Goal: Task Accomplishment & Management: Manage account settings

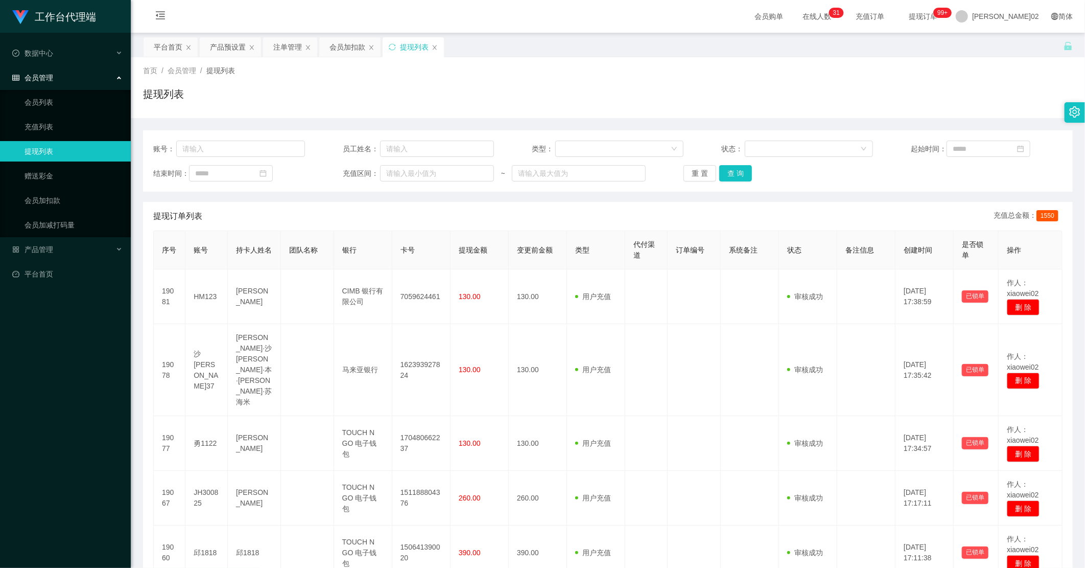
click at [236, 52] on div "产品预设置" at bounding box center [228, 46] width 36 height 19
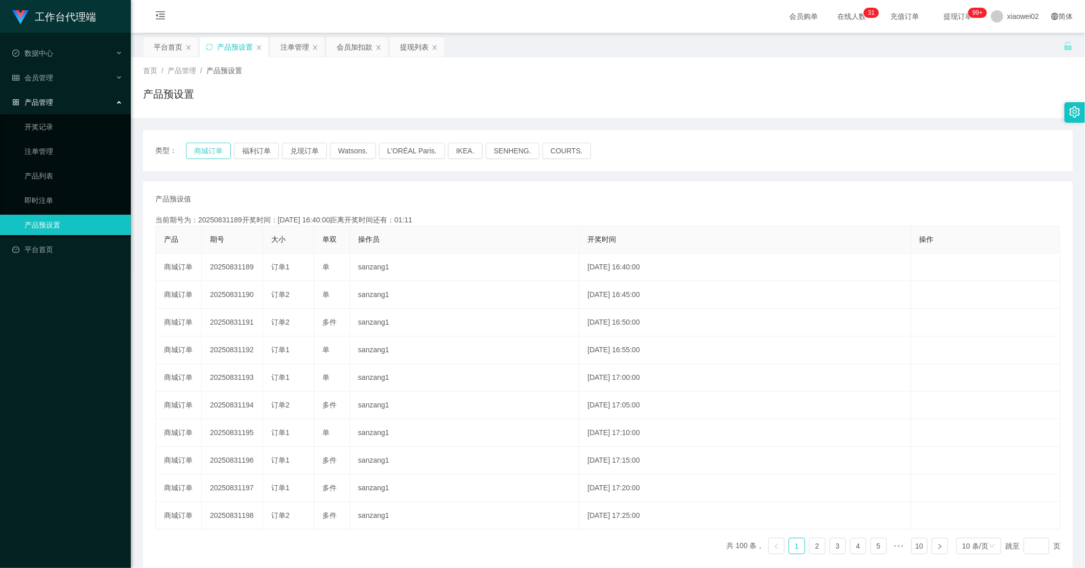
click at [197, 154] on button "商城订单" at bounding box center [208, 151] width 45 height 16
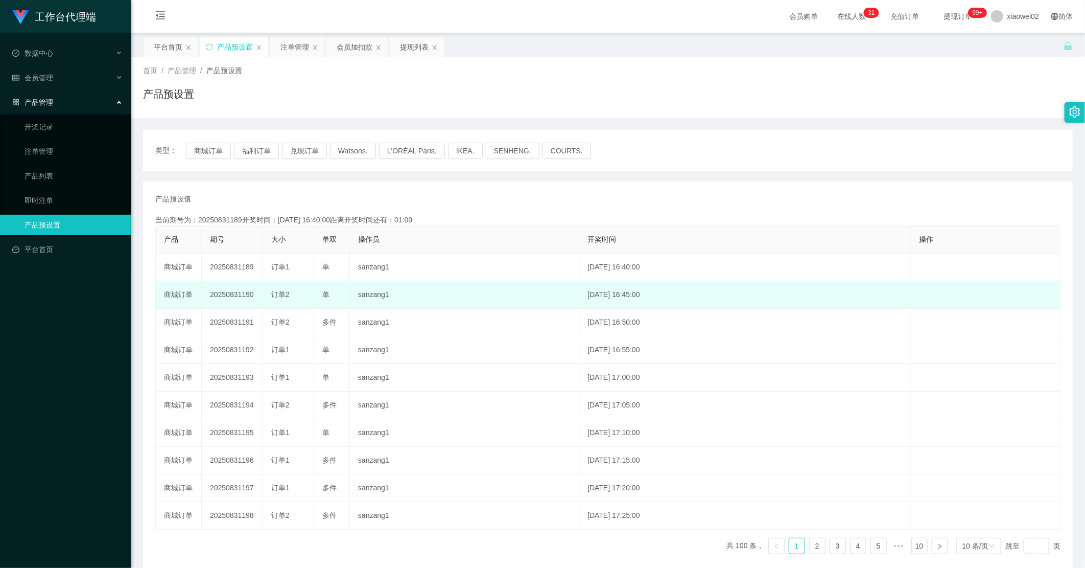
click at [232, 293] on td "20250831190" at bounding box center [232, 295] width 61 height 28
copy td "20250831190"
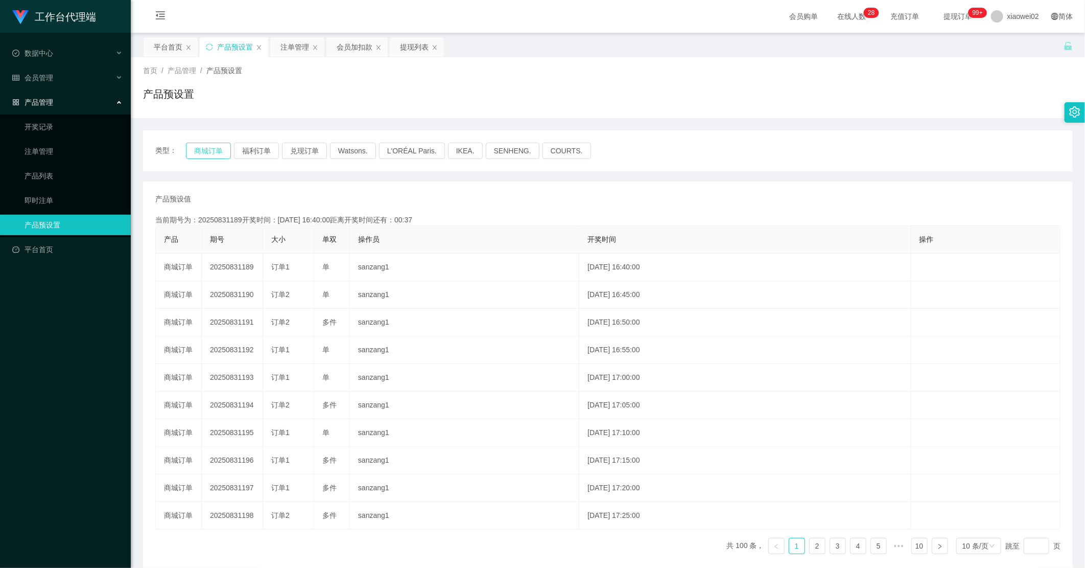
click at [216, 147] on button "商城订单" at bounding box center [208, 151] width 45 height 16
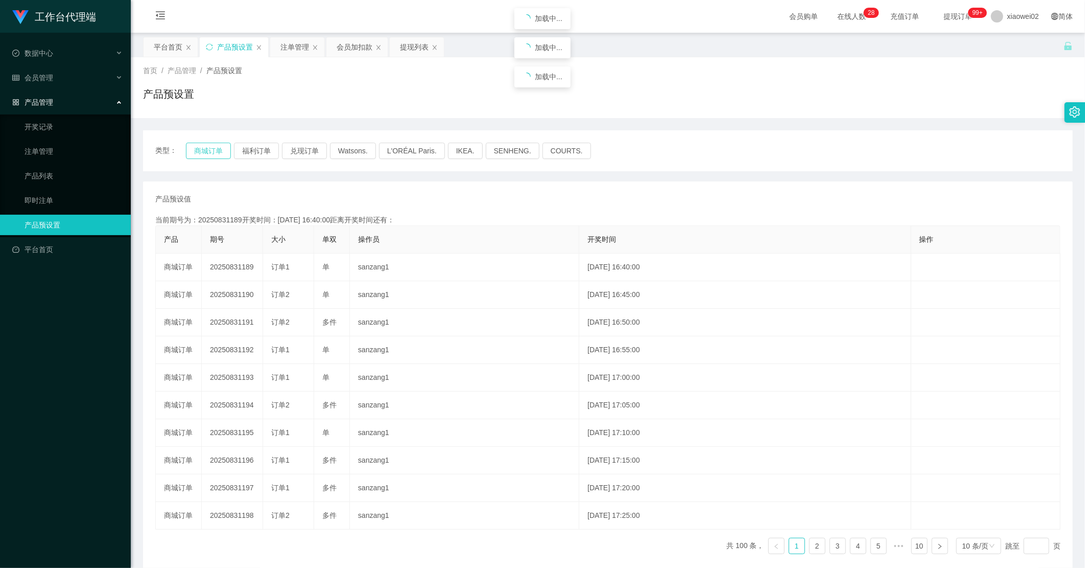
click at [216, 147] on button "商城订单" at bounding box center [208, 151] width 45 height 16
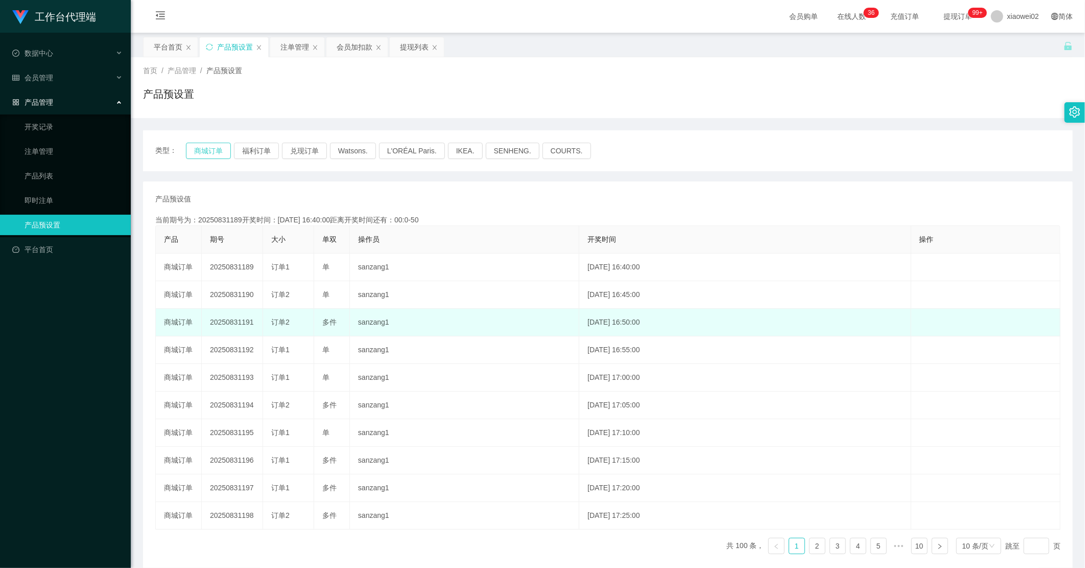
type button "k3wph"
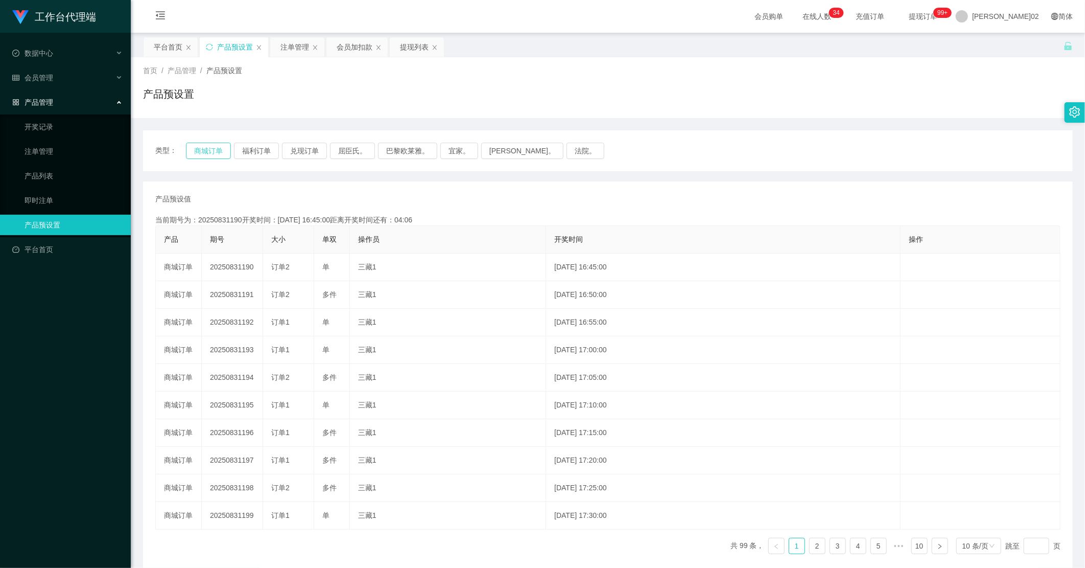
click at [202, 149] on button "商城订单" at bounding box center [208, 151] width 45 height 16
click at [476, 205] on div "产品预设值 添加期号 当前期号为：20250831190开奖时间：2025-08-31 16:45:00距离开奖时间还有： 产品 期号 大小 单双 操作员 开…" at bounding box center [607, 378] width 905 height 368
click at [300, 50] on div "注单管理" at bounding box center [295, 46] width 29 height 19
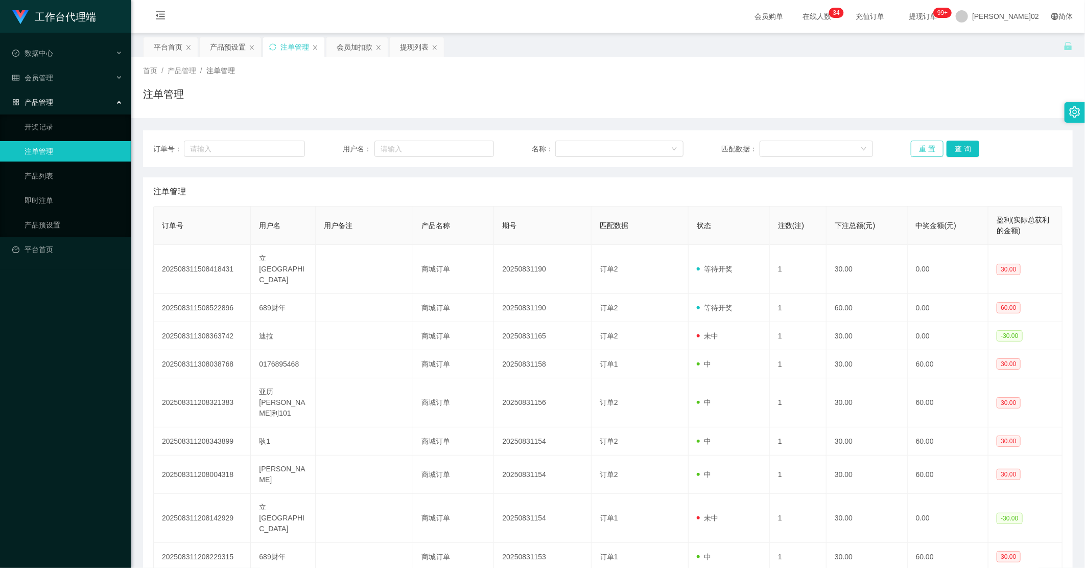
click at [918, 147] on button "重 置" at bounding box center [927, 149] width 33 height 16
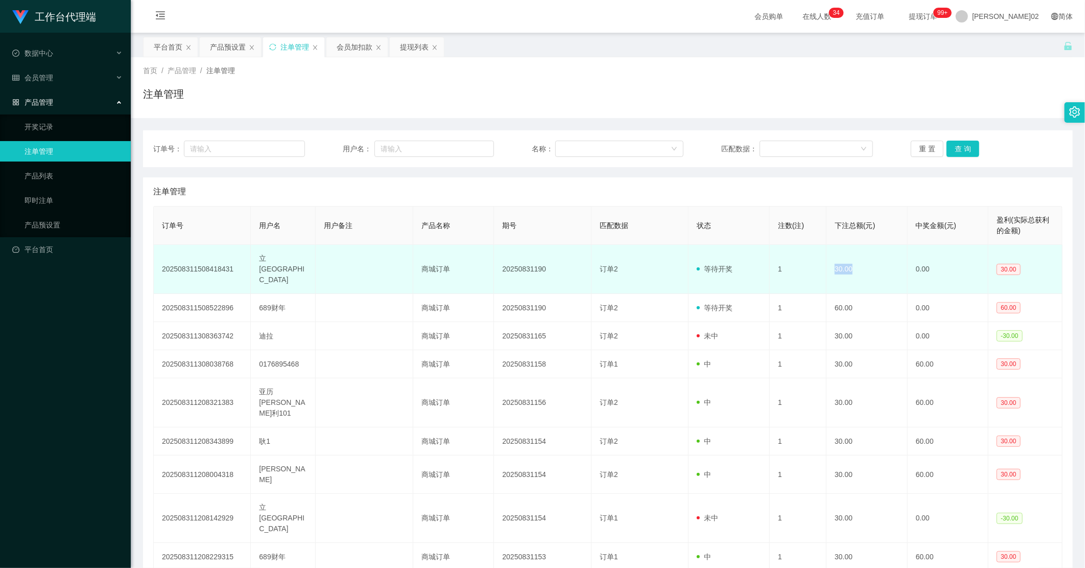
drag, startPoint x: 823, startPoint y: 261, endPoint x: 859, endPoint y: 261, distance: 35.8
click at [859, 261] on td "30.00" at bounding box center [867, 269] width 81 height 49
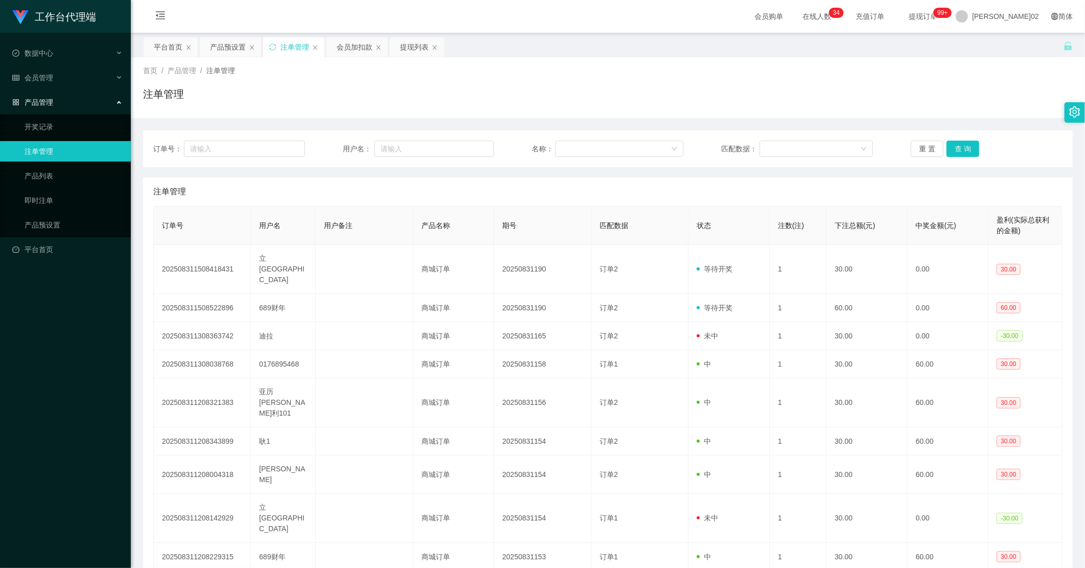
drag, startPoint x: 859, startPoint y: 261, endPoint x: 908, endPoint y: 85, distance: 182.9
click at [887, 119] on div "订单号： 用户名： 名称： 匹配数据： 重 置 查 询 注单管理 订单号 用户名 用户备注 产品名称 期号 匹配数据 状态 注数(注) 下注总额(元) 中奖金…" at bounding box center [608, 375] width 930 height 514
click at [405, 45] on div "提现列表" at bounding box center [414, 46] width 29 height 19
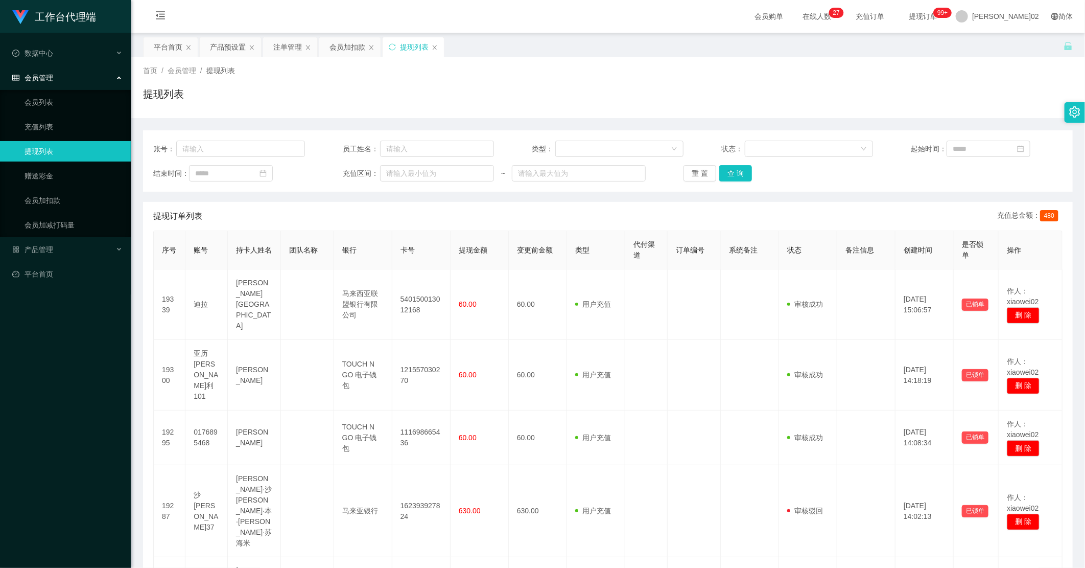
click at [714, 173] on div "重 置 查 询" at bounding box center [760, 173] width 152 height 16
click at [697, 174] on button "重 置" at bounding box center [700, 173] width 33 height 16
drag, startPoint x: 816, startPoint y: 87, endPoint x: 944, endPoint y: 16, distance: 146.4
click at [820, 85] on div "首页 / 会员管理 / 提现列表 / 提现列表" at bounding box center [608, 87] width 930 height 44
click at [699, 166] on button "重 置" at bounding box center [700, 173] width 33 height 16
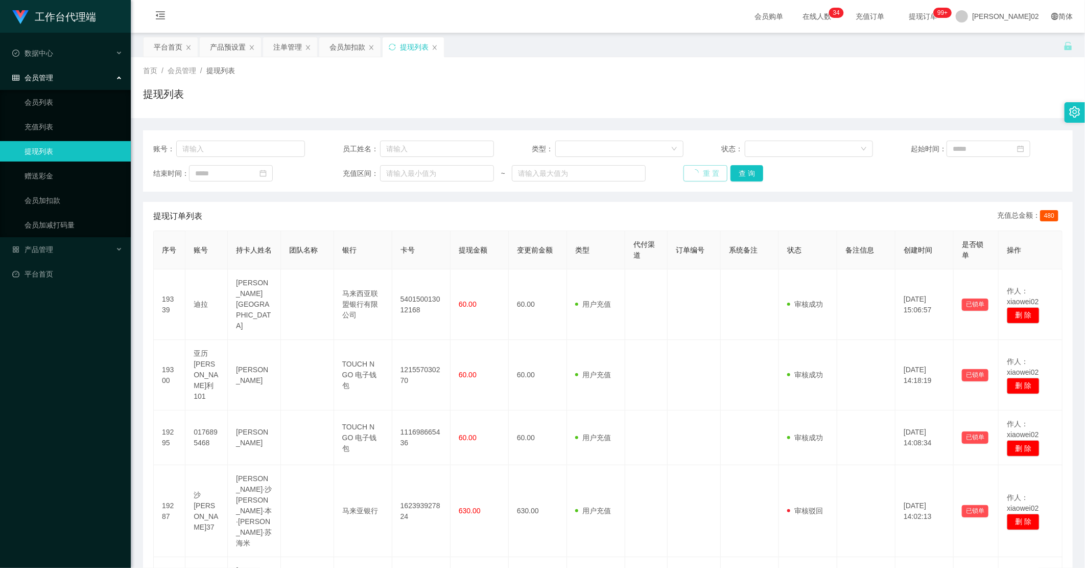
click at [699, 166] on button "重 置" at bounding box center [706, 173] width 44 height 16
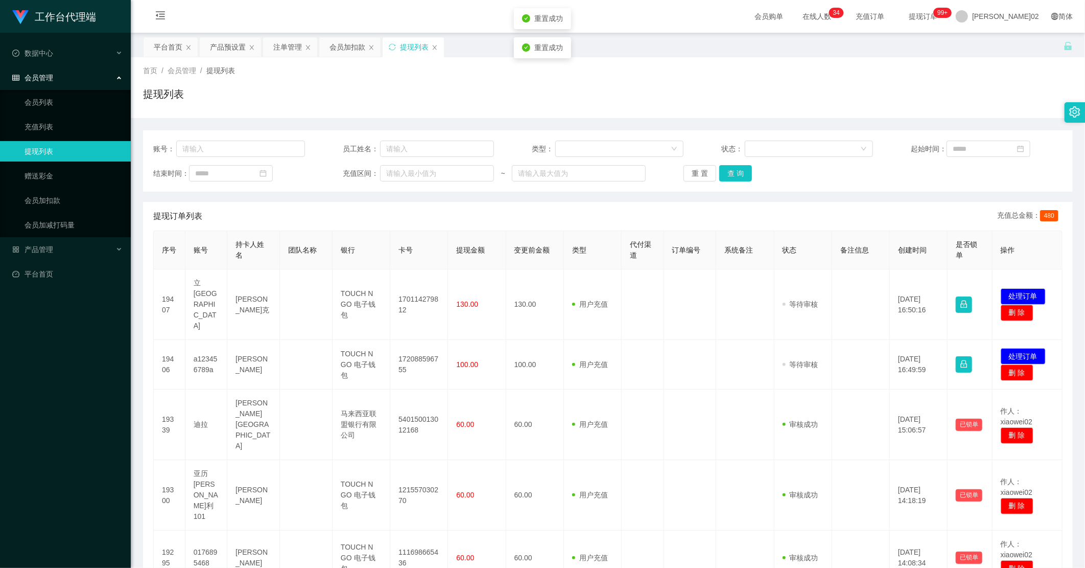
click at [826, 101] on div "提现列表" at bounding box center [608, 98] width 930 height 24
click at [282, 50] on div "注单管理" at bounding box center [287, 46] width 29 height 19
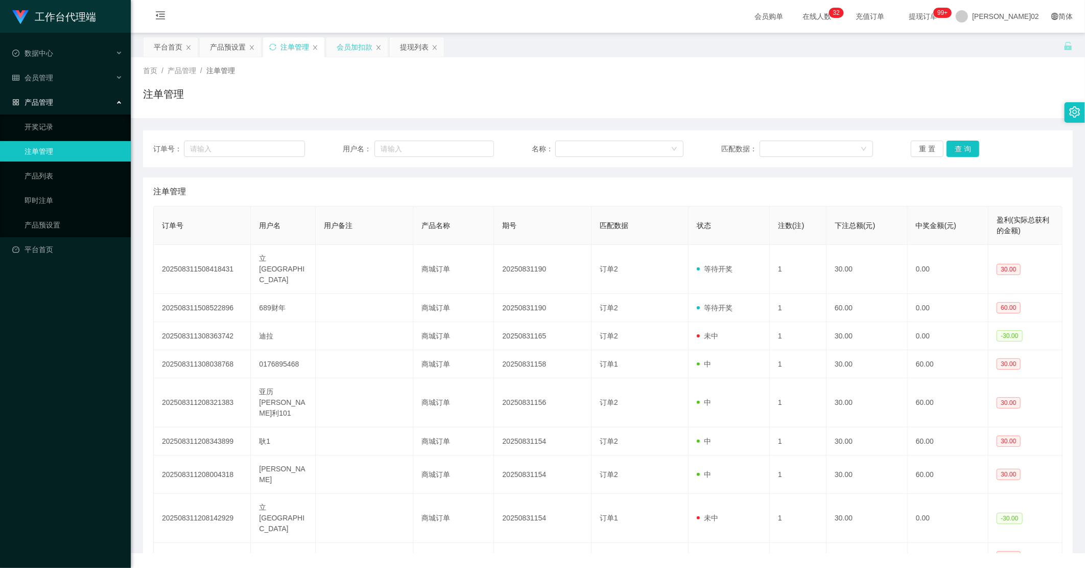
click at [347, 43] on div "会员加扣款" at bounding box center [355, 46] width 36 height 19
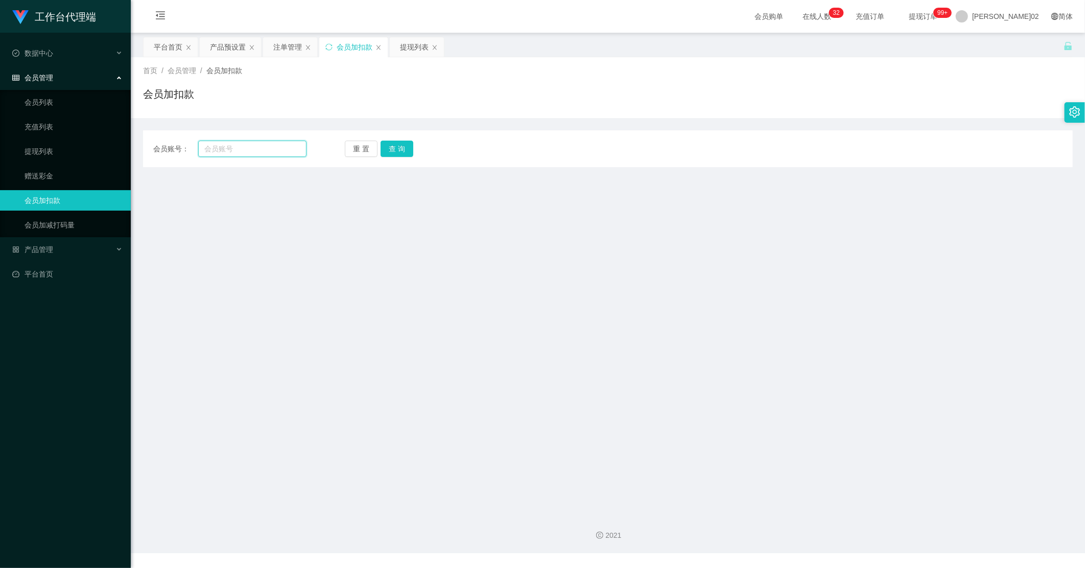
click at [230, 154] on input "text" at bounding box center [252, 149] width 108 height 16
paste input "RaymondTan"
type input "RaymondTan"
click at [392, 147] on button "查 询" at bounding box center [397, 149] width 33 height 16
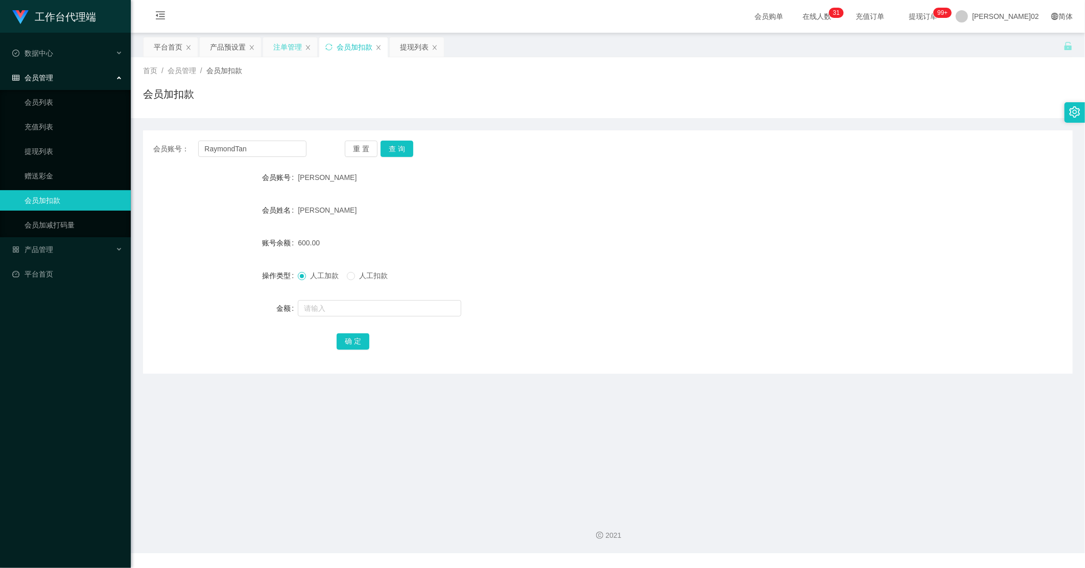
click at [292, 47] on div "注单管理" at bounding box center [287, 46] width 29 height 19
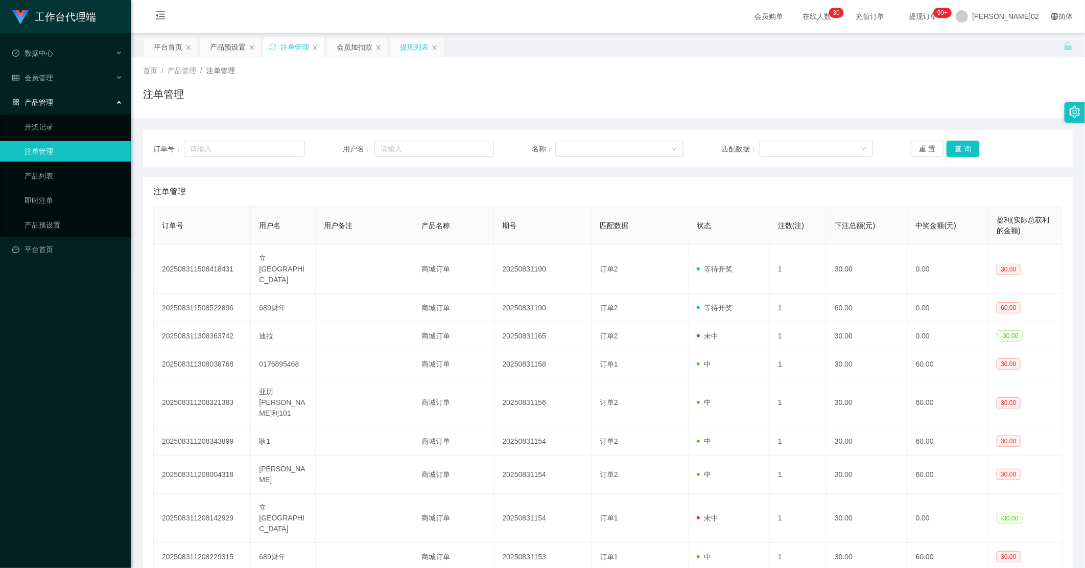
click at [416, 56] on div "提现列表" at bounding box center [414, 46] width 29 height 19
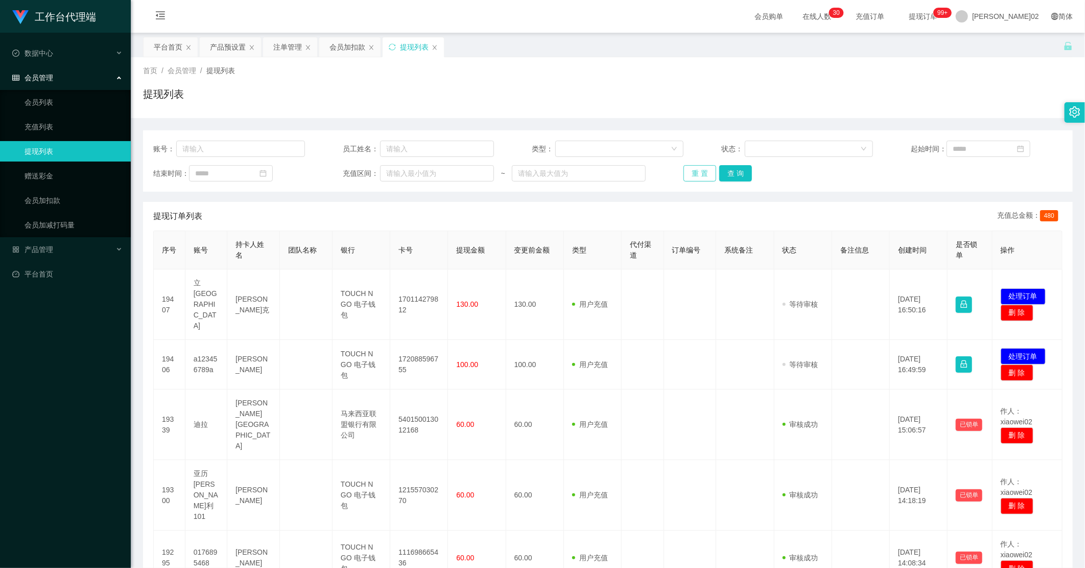
click at [703, 174] on button "重 置" at bounding box center [700, 173] width 33 height 16
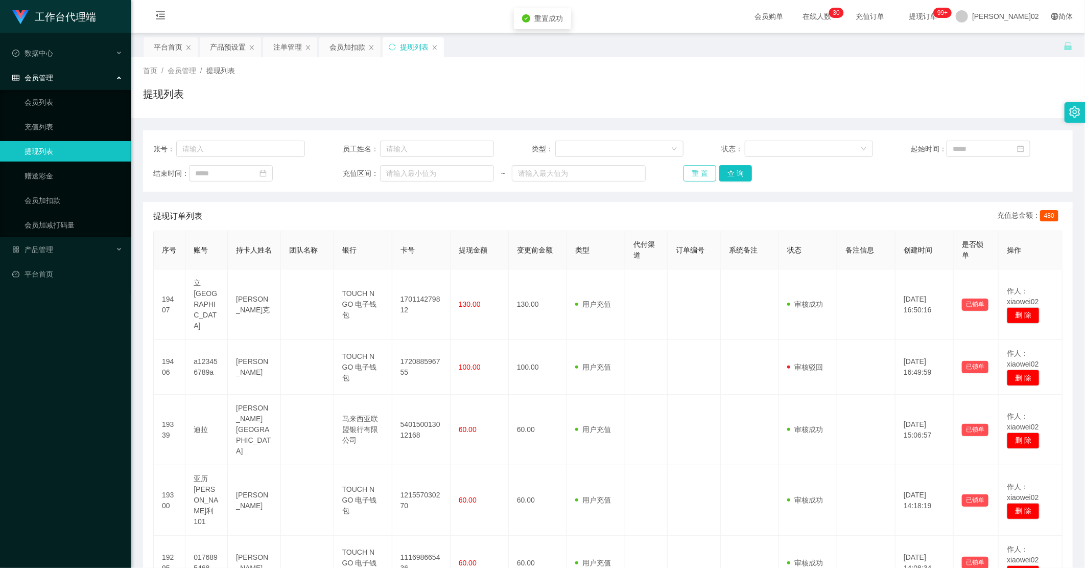
click at [703, 174] on button "重 置" at bounding box center [700, 173] width 33 height 16
drag, startPoint x: 727, startPoint y: 105, endPoint x: 928, endPoint y: 24, distance: 217.6
click at [727, 105] on div "提现列表" at bounding box center [608, 98] width 930 height 24
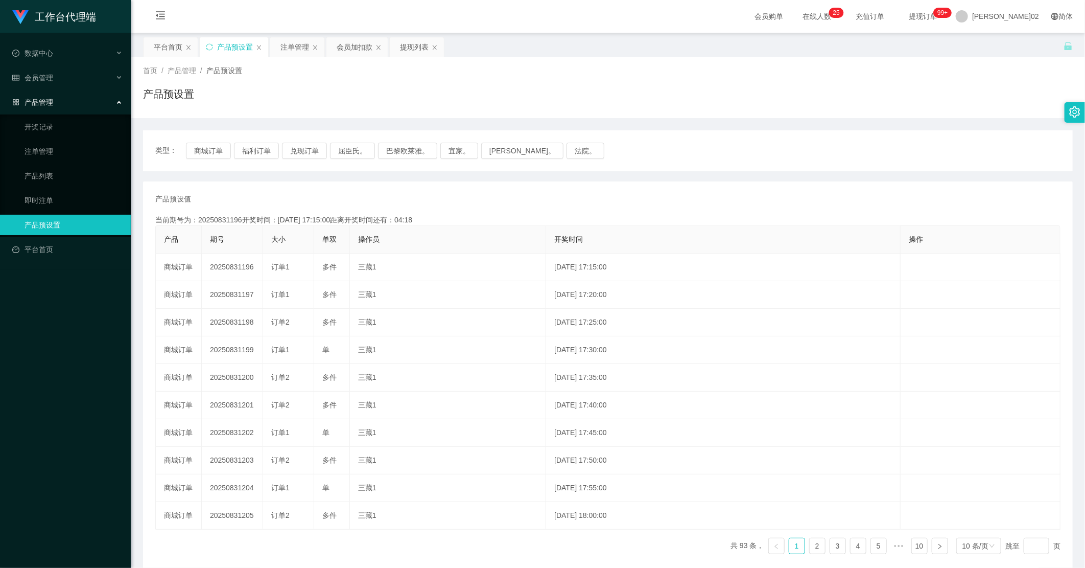
click at [201, 147] on button "商城订单" at bounding box center [208, 151] width 45 height 16
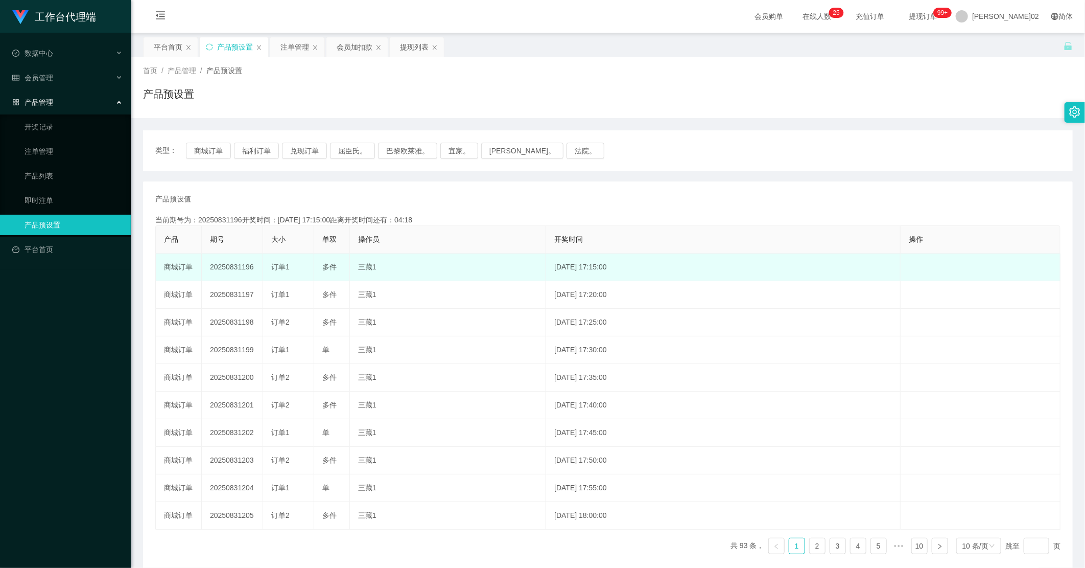
click at [216, 266] on td "20250831196" at bounding box center [232, 267] width 61 height 28
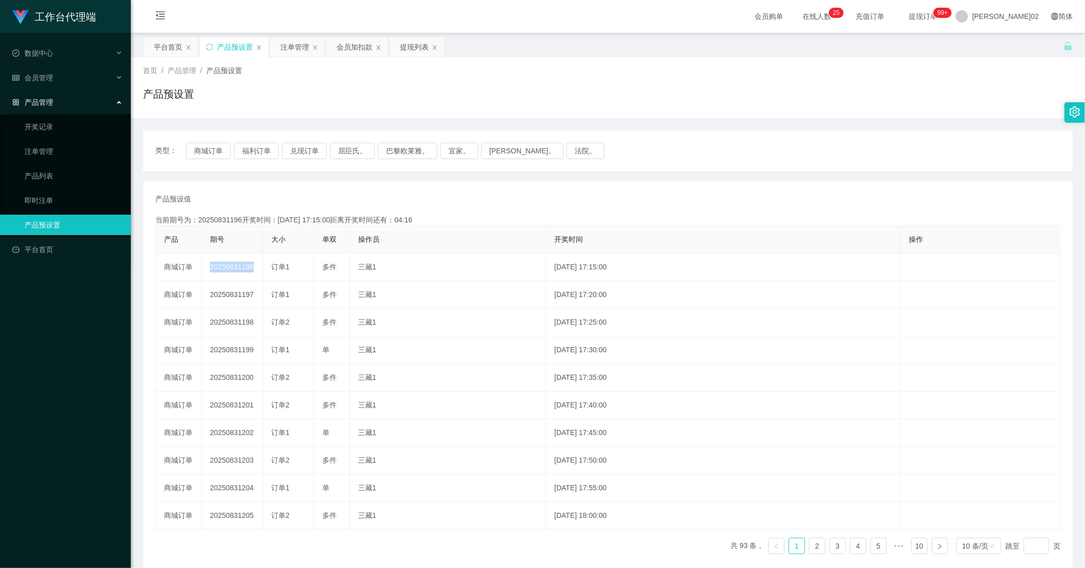
copy td "20250831196"
click at [222, 151] on button "商城订单" at bounding box center [208, 151] width 45 height 16
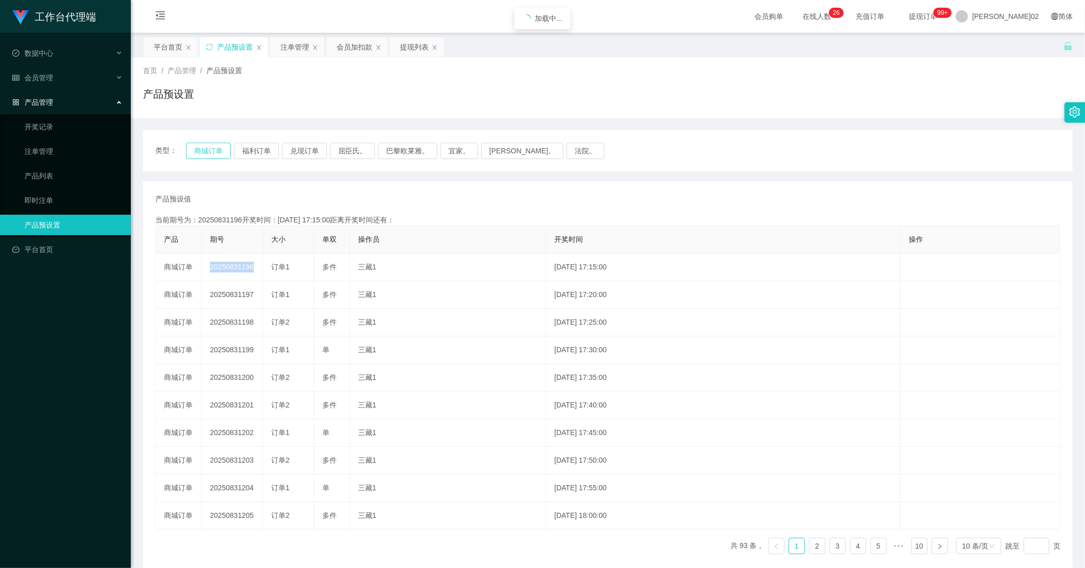
click at [222, 151] on button "商城订单" at bounding box center [208, 151] width 45 height 16
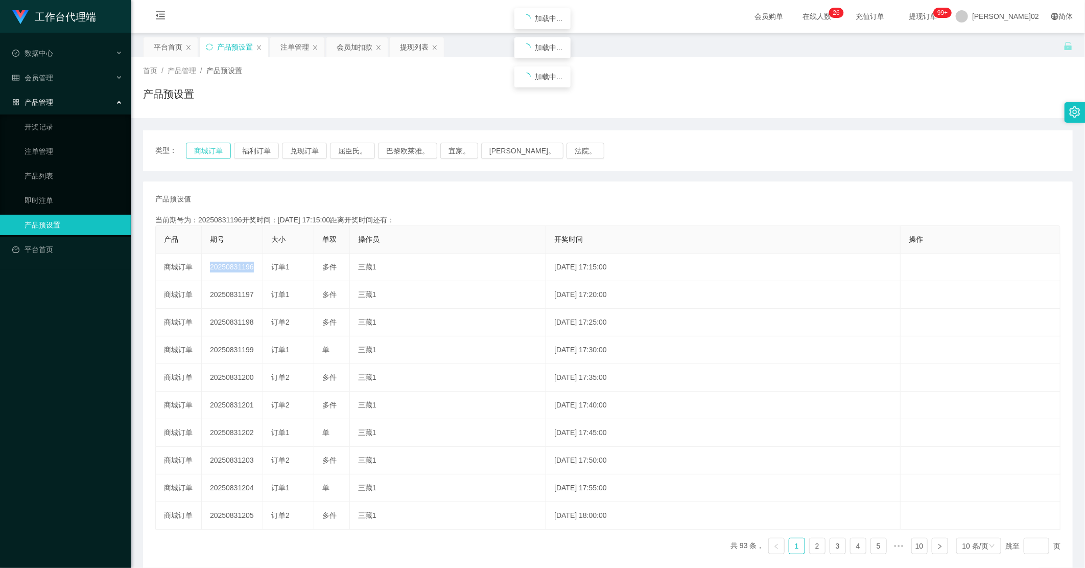
click at [222, 151] on button "商城订单" at bounding box center [208, 151] width 45 height 16
click at [415, 49] on div "提现列表" at bounding box center [414, 46] width 29 height 19
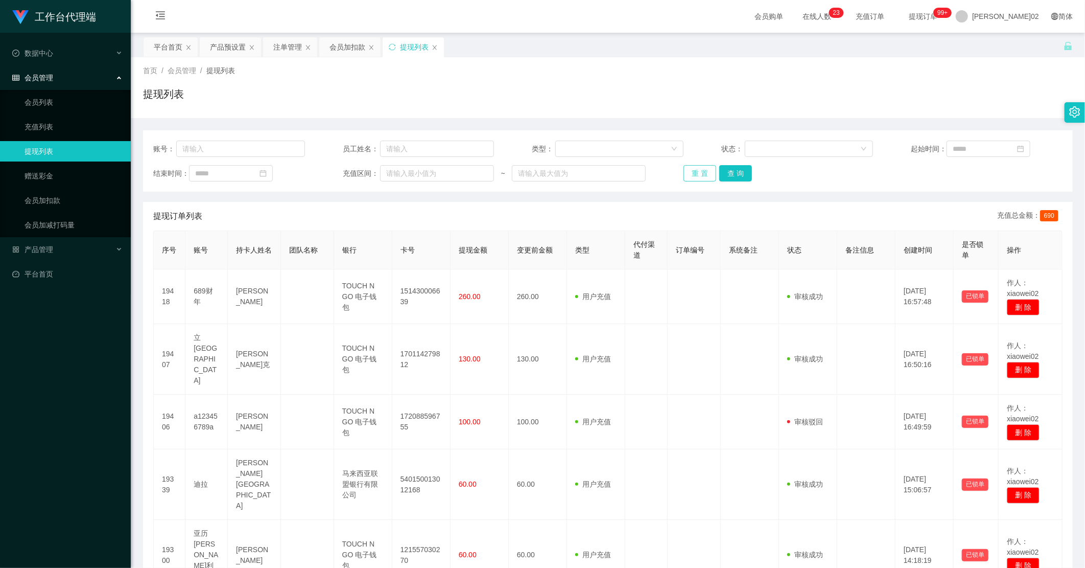
click at [706, 175] on button "重 置" at bounding box center [700, 173] width 33 height 16
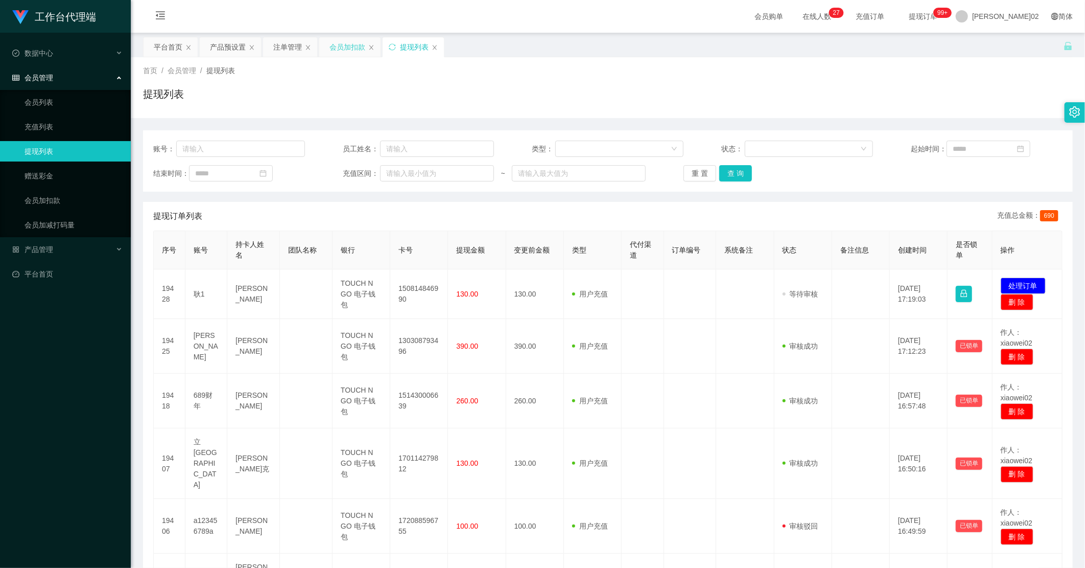
click at [345, 47] on div "会员加扣款" at bounding box center [348, 46] width 36 height 19
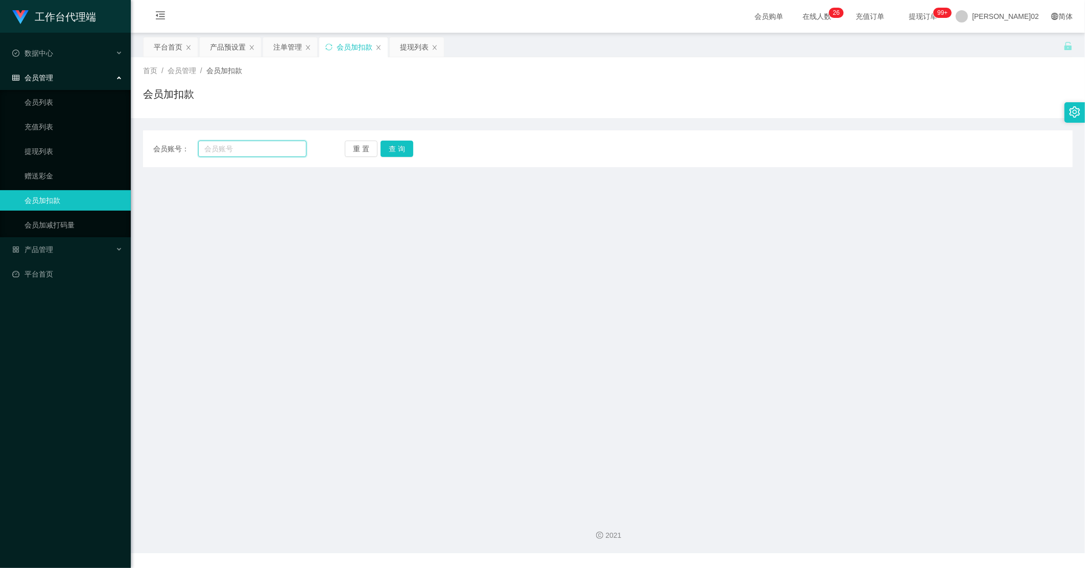
click at [302, 154] on input "text" at bounding box center [252, 149] width 108 height 16
paste input "a123456789a"
click at [387, 152] on button "查 询" at bounding box center [397, 149] width 33 height 16
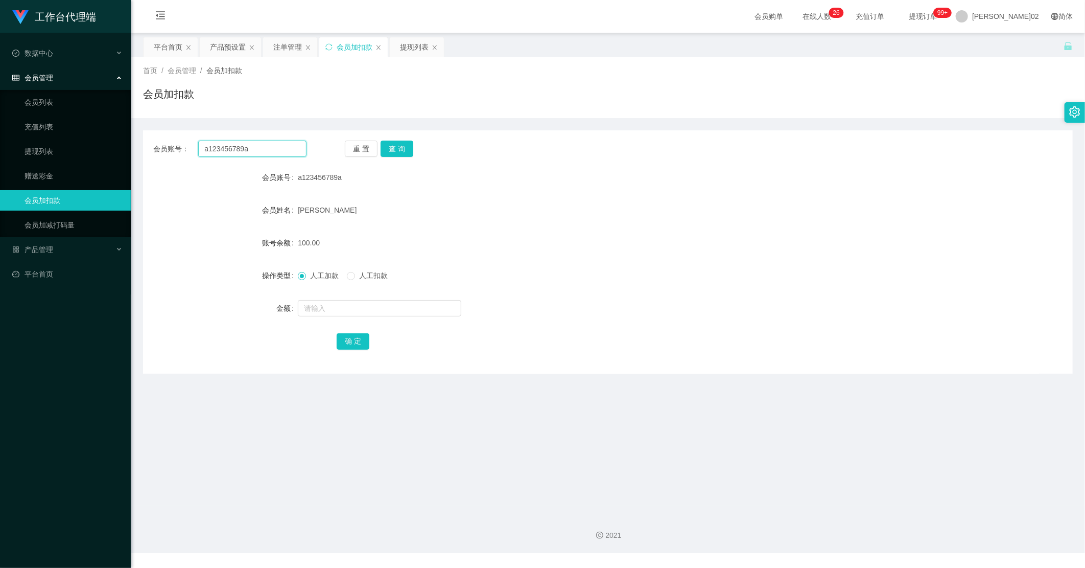
drag, startPoint x: 254, startPoint y: 148, endPoint x: 131, endPoint y: 135, distance: 123.9
click at [131, 135] on main "关闭左侧 关闭右侧 关闭其它 刷新页面 平台首页 产品预设置 注单管理 会员加扣款 提现列表 首页 / 会员管理 / 会员加扣款 / 会员加扣款 会员账号： …" at bounding box center [608, 269] width 955 height 473
paste input "Geng1"
type input "Geng1"
click at [402, 151] on button "查 询" at bounding box center [397, 149] width 33 height 16
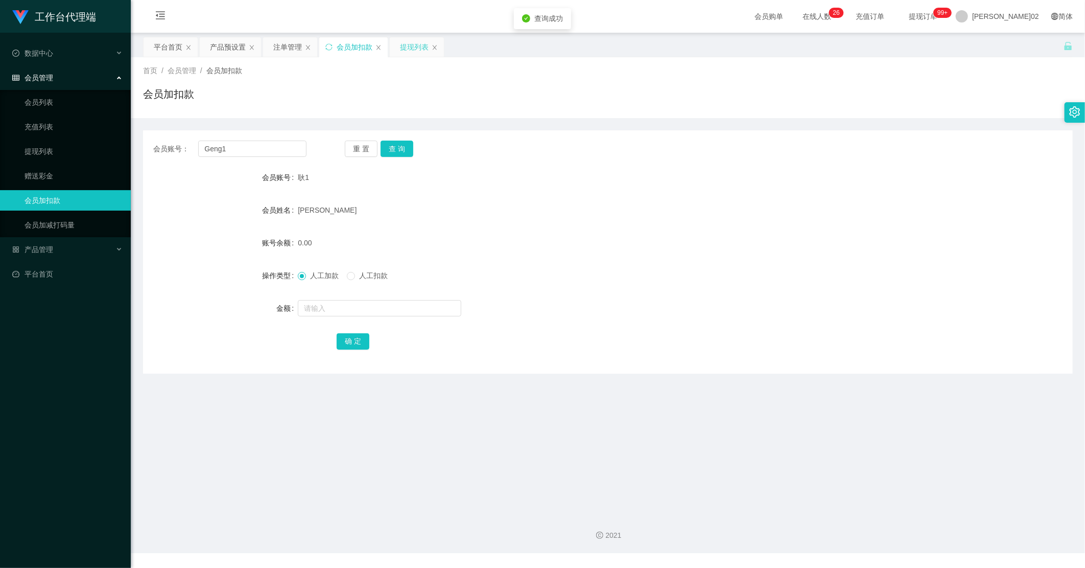
click at [409, 42] on div "提现列表" at bounding box center [414, 46] width 29 height 19
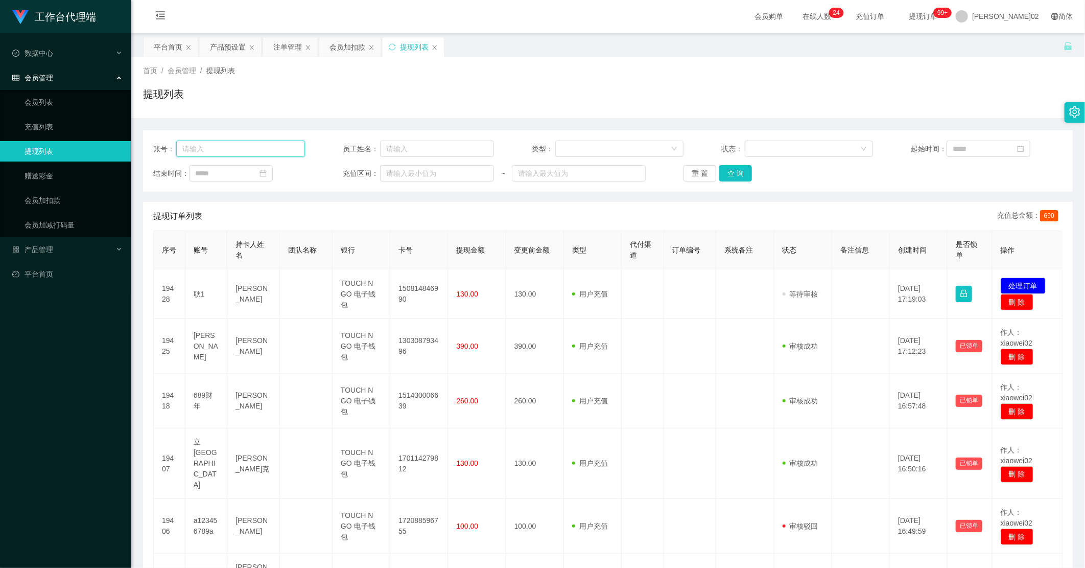
click at [250, 150] on input "text" at bounding box center [240, 149] width 129 height 16
paste input "Geng1"
click at [740, 184] on div "账号： Geng1 员工姓名： 类型： 状态： 起始时间： 结束时间： 充值区间： ~ 重 置 查 询" at bounding box center [608, 160] width 930 height 61
click at [741, 179] on button "查 询" at bounding box center [735, 173] width 33 height 16
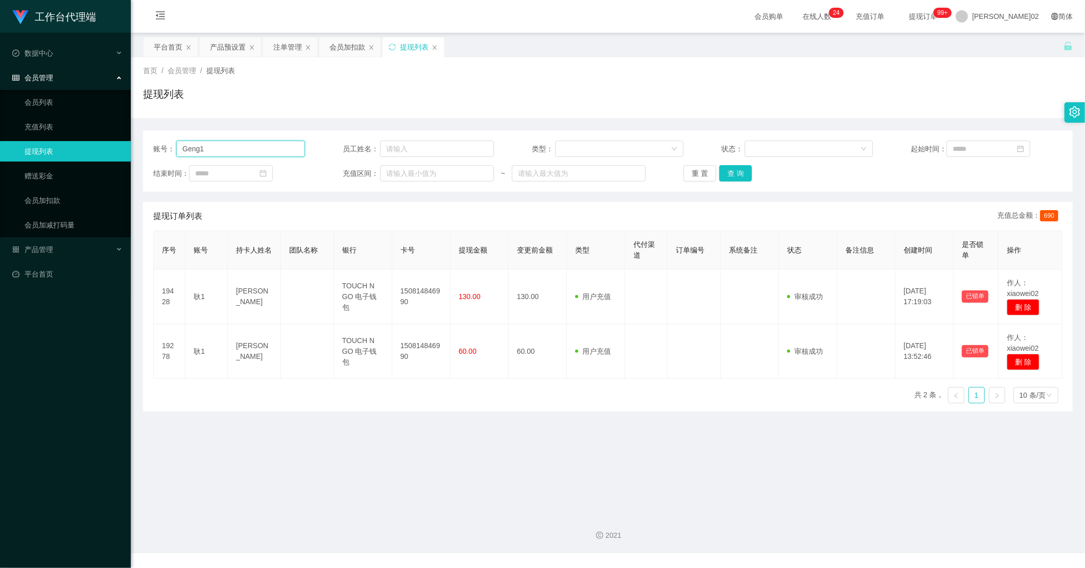
drag, startPoint x: 270, startPoint y: 145, endPoint x: 0, endPoint y: 142, distance: 269.8
click at [0, 142] on html "工作台代理端 数据中心 会员管理 会员列表 充值列表 提现列表 赠送彩金 会员加扣款 会员加减打码量 产品管理 开奖记录 注单管理 产品列表 即时注单 产品预…" at bounding box center [542, 284] width 1085 height 568
paste input "alexlee10"
type input "alexlee101"
click at [728, 168] on button "查 询" at bounding box center [735, 173] width 33 height 16
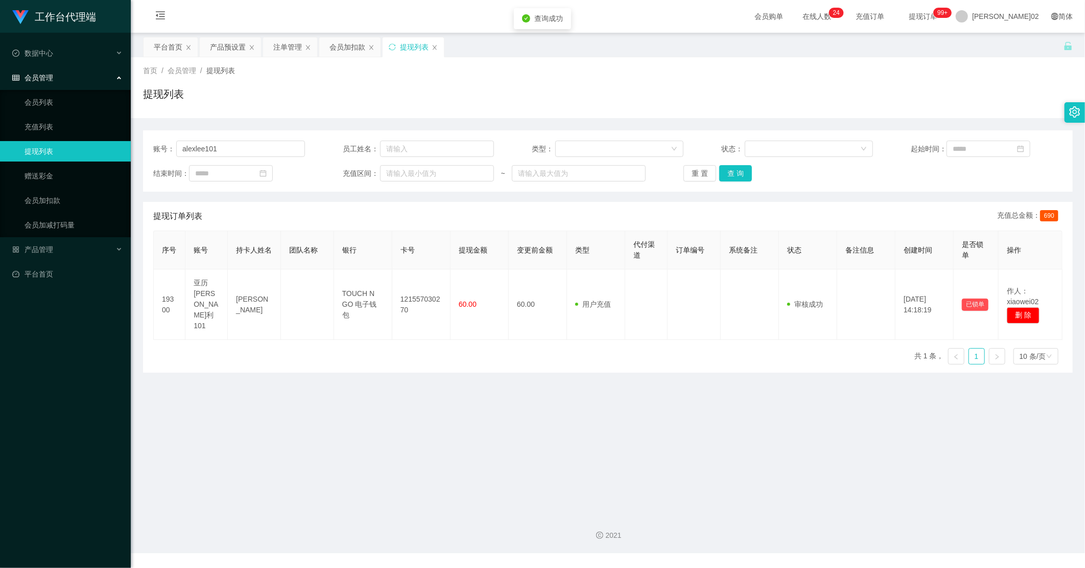
click at [764, 113] on div "首页 / 会员管理 / 提现列表 / 提现列表" at bounding box center [608, 87] width 955 height 61
click at [364, 43] on div "会员加扣款" at bounding box center [348, 46] width 36 height 19
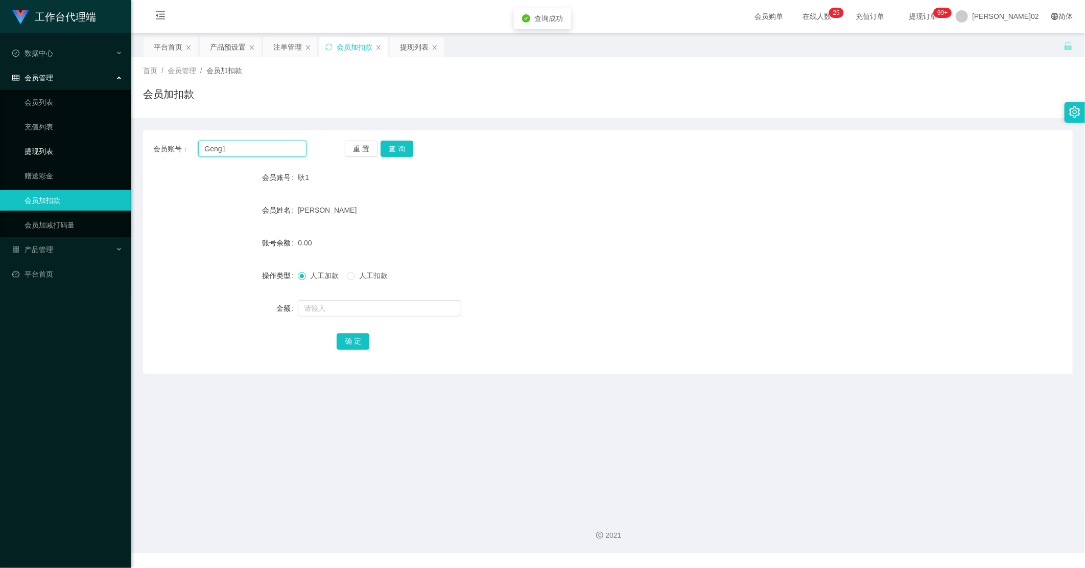
drag, startPoint x: 265, startPoint y: 145, endPoint x: 34, endPoint y: 159, distance: 231.4
click at [34, 159] on section "工作台代理端 数据中心 会员管理 会员列表 充值列表 提现列表 赠送彩金 会员加扣款 会员加减打码量 产品管理 开奖记录 注单管理 产品列表 即时注单 产品预…" at bounding box center [542, 276] width 1085 height 553
paste input "alexlee10"
type input "alexlee101"
click at [414, 147] on div "重 置 查 询" at bounding box center [421, 149] width 153 height 16
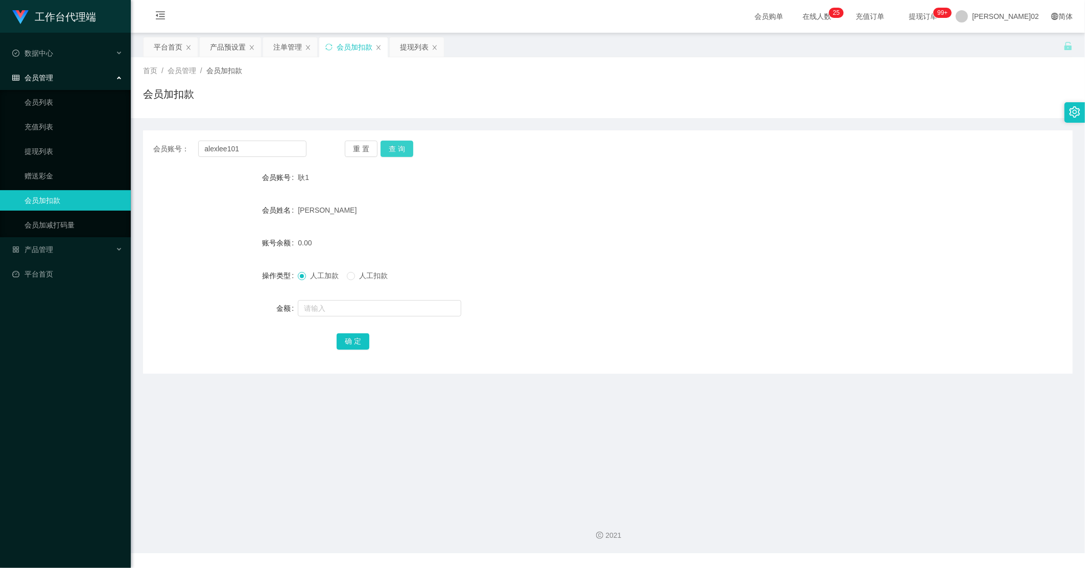
click at [410, 148] on button "查 询" at bounding box center [397, 149] width 33 height 16
click at [571, 179] on div "亚历[PERSON_NAME]利101" at bounding box center [569, 177] width 543 height 20
click at [289, 47] on div "注单管理" at bounding box center [287, 46] width 29 height 19
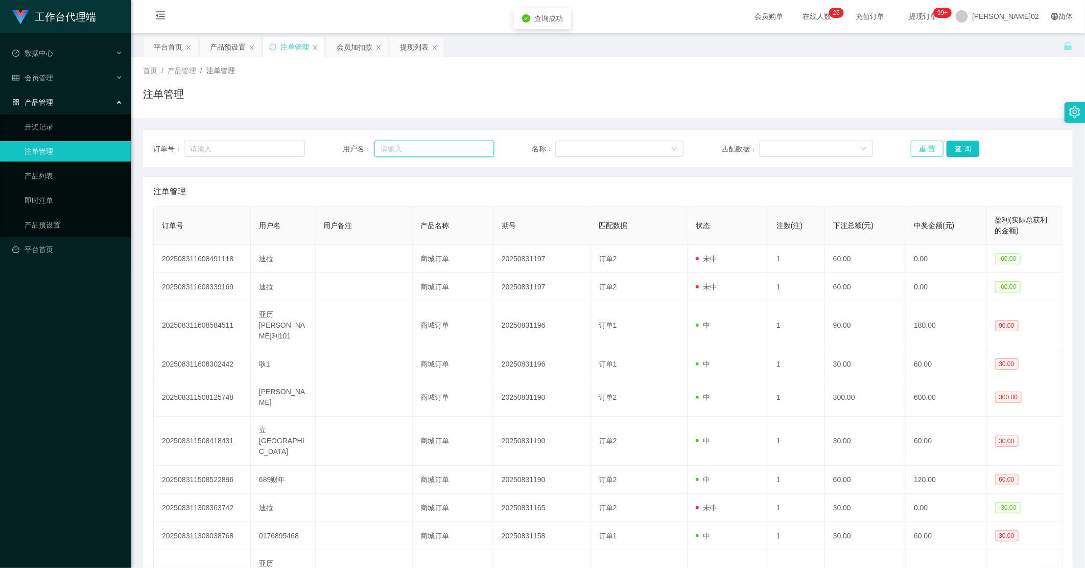
drag, startPoint x: 407, startPoint y: 148, endPoint x: 933, endPoint y: 156, distance: 525.9
click at [409, 150] on input "text" at bounding box center [435, 149] width 120 height 16
paste input "alexlee101"
type input "alexlee101"
click at [941, 141] on div "重 置 查 询" at bounding box center [987, 149] width 152 height 16
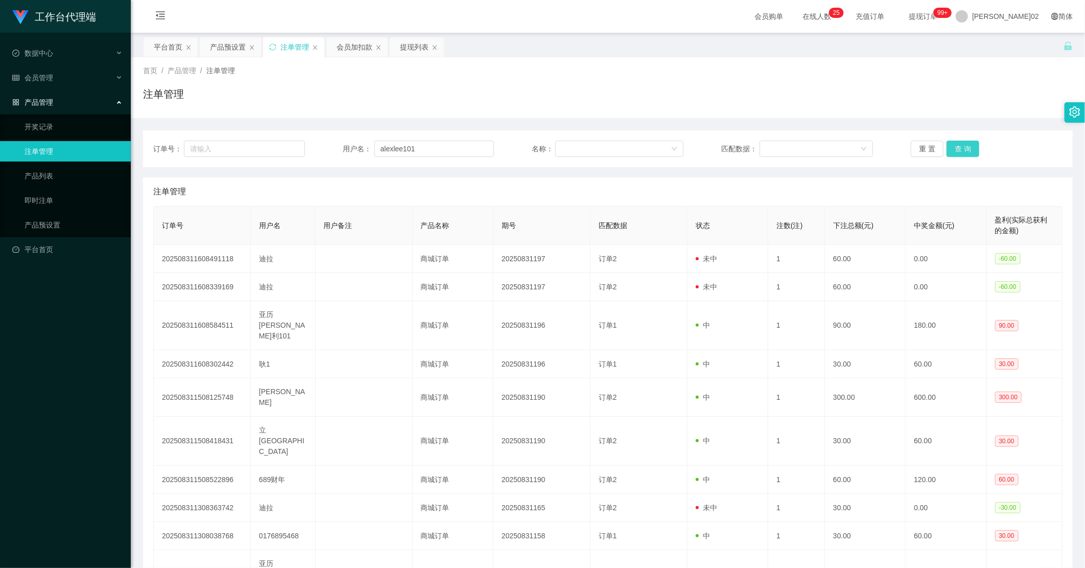
click at [961, 144] on button "查 询" at bounding box center [963, 149] width 33 height 16
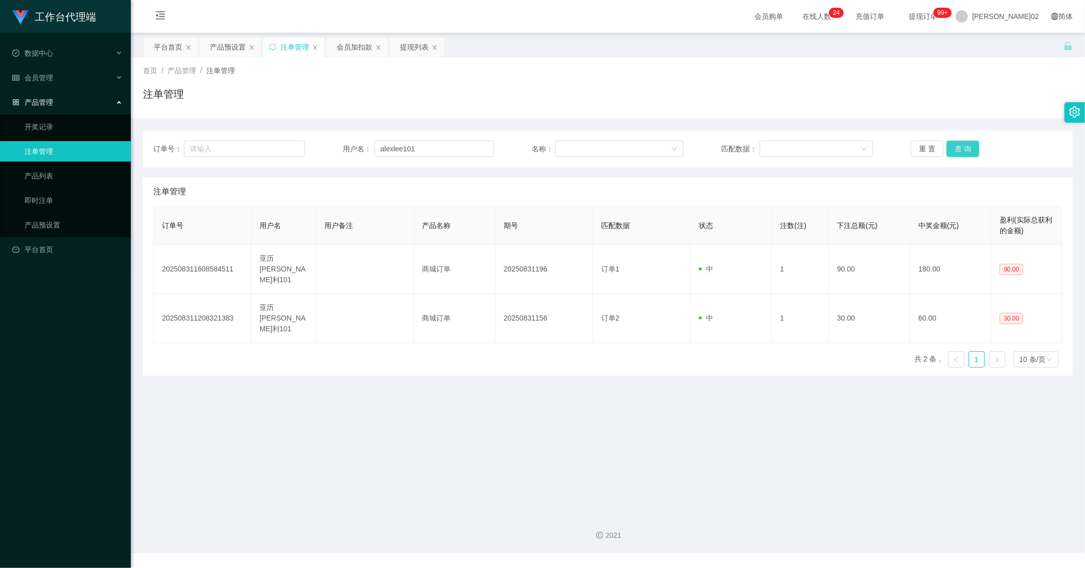
click at [951, 145] on button "查 询" at bounding box center [963, 149] width 33 height 16
drag, startPoint x: 354, startPoint y: 51, endPoint x: 335, endPoint y: 62, distance: 22.0
click at [343, 55] on div "会员加扣款" at bounding box center [355, 46] width 36 height 19
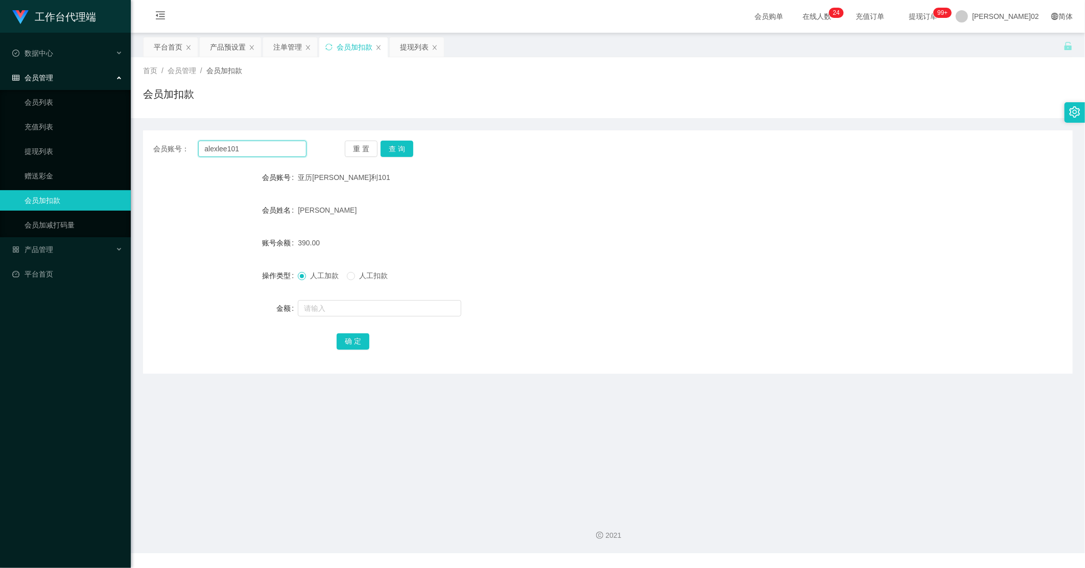
click at [254, 145] on input "alexlee101" at bounding box center [252, 149] width 108 height 16
click at [406, 152] on button "查 询" at bounding box center [397, 149] width 33 height 16
drag, startPoint x: 254, startPoint y: 152, endPoint x: 11, endPoint y: 144, distance: 243.4
click at [0, 149] on html "工作台代理端 数据中心 会员管理 会员列表 充值列表 提现列表 赠送彩金 会员加扣款 会员加减打码量 产品管理 开奖记录 注单管理 产品列表 即时注单 产品预…" at bounding box center [542, 284] width 1085 height 568
paste input "Dilla"
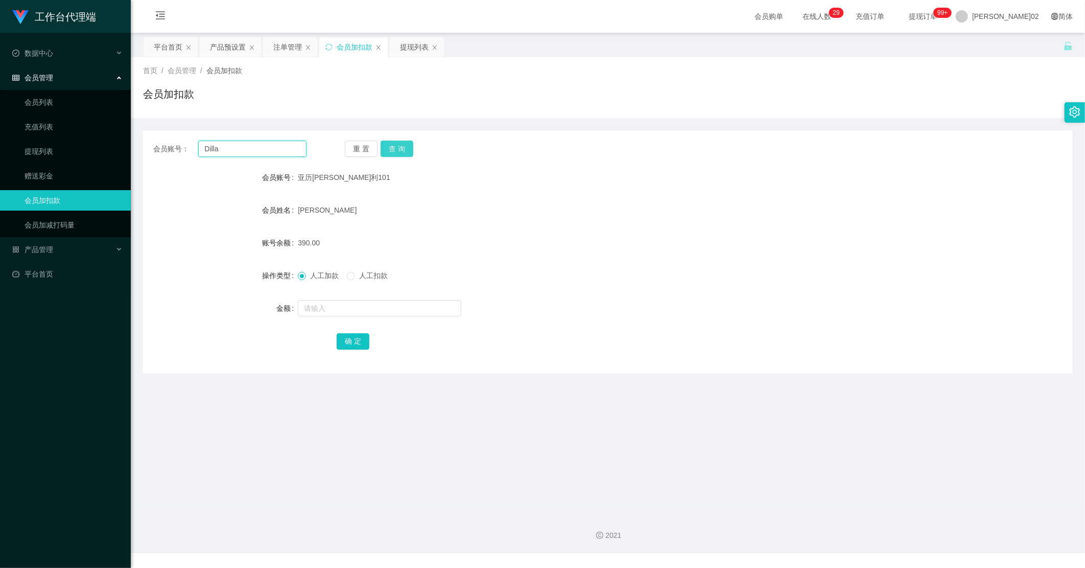
type input "Dilla"
click at [395, 146] on button "查 询" at bounding box center [397, 149] width 33 height 16
click at [477, 190] on form "会员账号 Dilla 会员姓名 NUR [PERSON_NAME] 账号余额 80.00 操作类型 人工加款 人工扣款 金额 确 定" at bounding box center [608, 259] width 930 height 184
click at [261, 42] on div "产品预设置" at bounding box center [230, 46] width 61 height 19
click at [284, 39] on div "注单管理" at bounding box center [287, 46] width 29 height 19
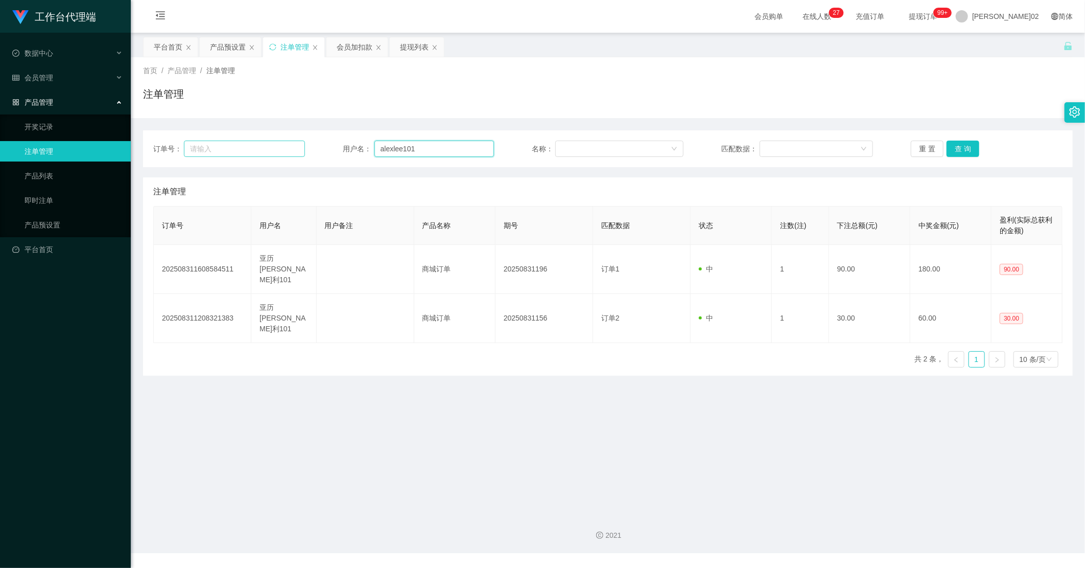
drag, startPoint x: 392, startPoint y: 149, endPoint x: 294, endPoint y: 143, distance: 98.8
click at [228, 145] on div "订单号： 用户名： alexlee101 名称： 匹配数据： 重 置 查 询" at bounding box center [608, 149] width 910 height 16
paste input "Dilla"
type input "Dilla"
click at [961, 155] on button "查 询" at bounding box center [963, 149] width 33 height 16
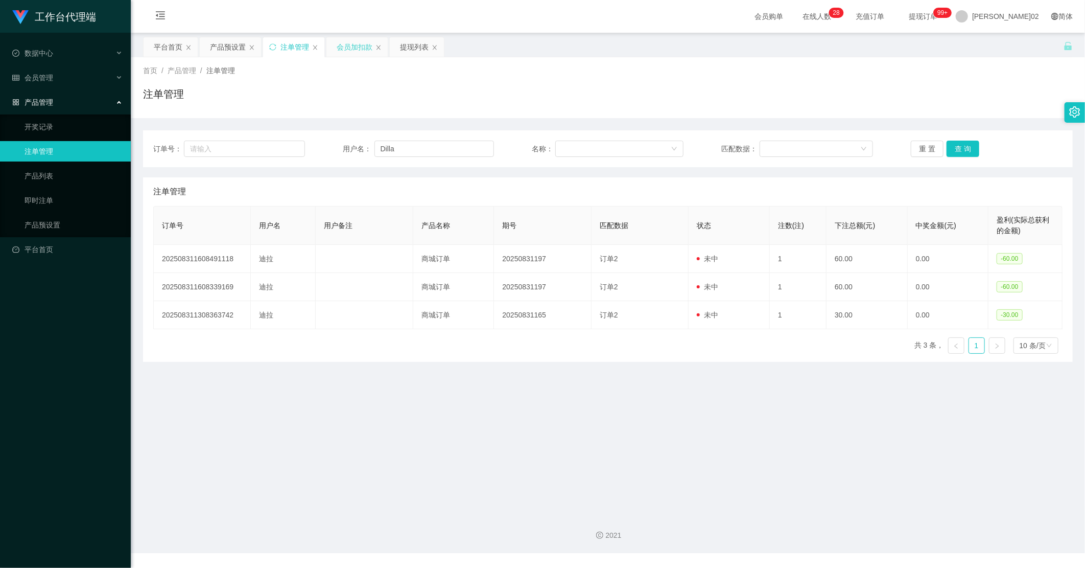
click at [348, 44] on div "会员加扣款" at bounding box center [355, 46] width 36 height 19
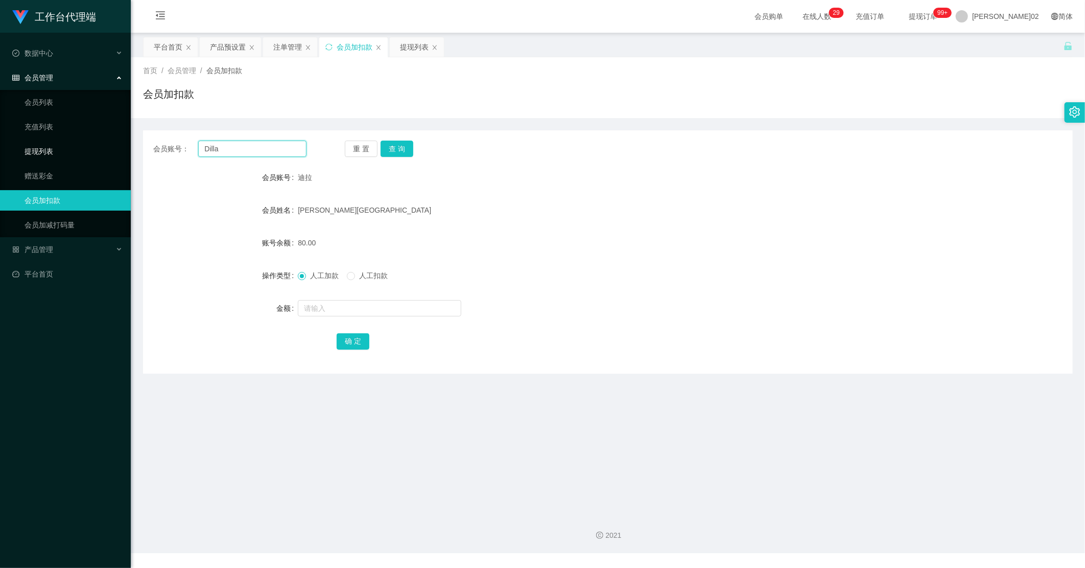
drag, startPoint x: 182, startPoint y: 151, endPoint x: 69, endPoint y: 144, distance: 113.1
click at [29, 149] on section "工作台代理端 数据中心 会员管理 会员列表 充值列表 提现列表 赠送彩金 会员加扣款 会员加减打码量 产品管理 开奖记录 注单管理 产品列表 即时注单 产品预…" at bounding box center [542, 276] width 1085 height 553
paste input "a123456789"
type input "a123456789a"
click at [400, 147] on button "查 询" at bounding box center [397, 149] width 33 height 16
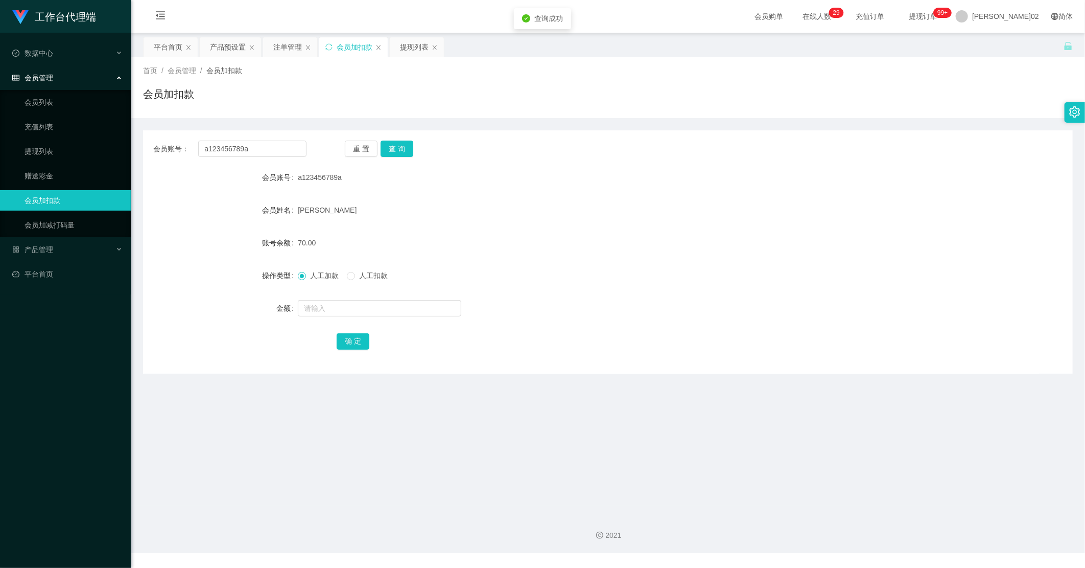
click at [537, 171] on div "a123456789a" at bounding box center [569, 177] width 543 height 20
click at [396, 149] on button "查 询" at bounding box center [397, 149] width 33 height 16
click at [396, 149] on div "重 置 查 询" at bounding box center [421, 149] width 153 height 16
